Goal: Task Accomplishment & Management: Manage account settings

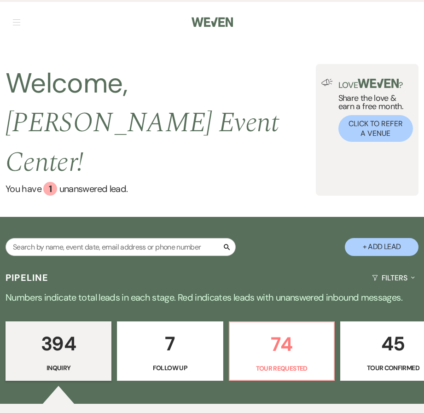
click at [16, 20] on button "button" at bounding box center [16, 22] width 7 height 6
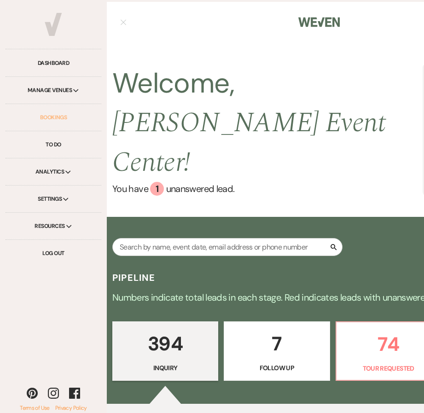
click at [56, 118] on link "Bookings" at bounding box center [54, 117] width 96 height 27
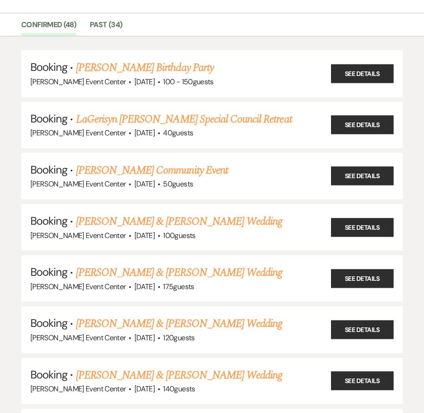
scroll to position [88, 0]
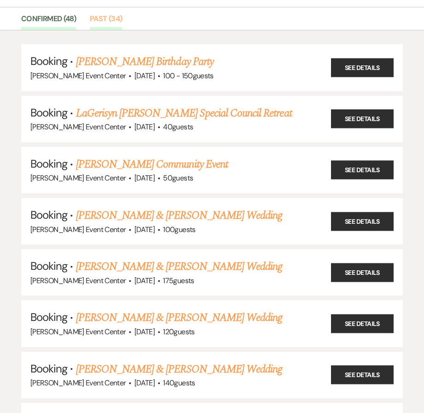
click at [104, 21] on link "Past (34)" at bounding box center [106, 22] width 32 height 18
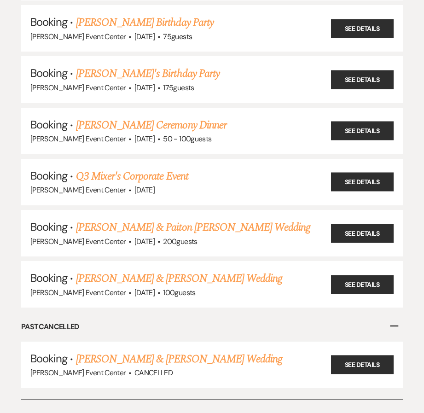
scroll to position [1618, 0]
